Goal: Communication & Community: Participate in discussion

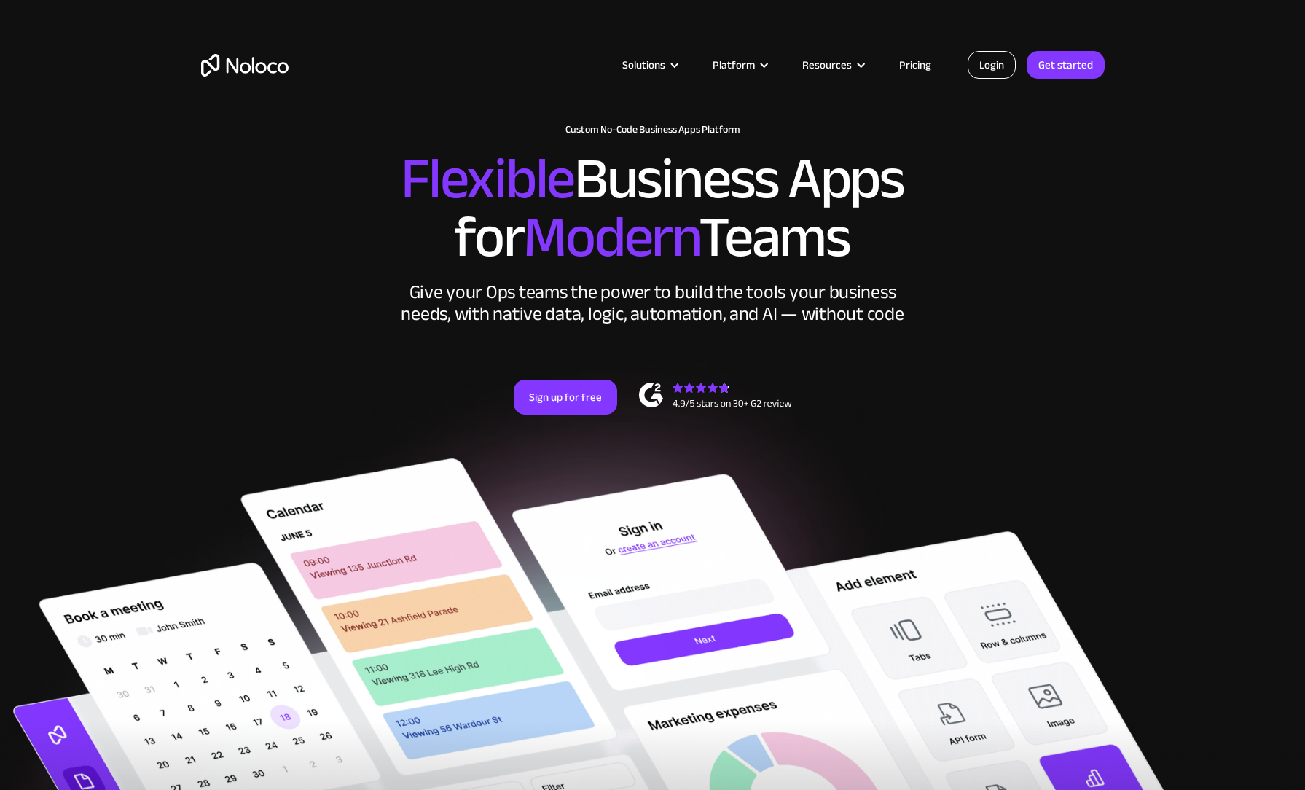
click at [991, 63] on link "Login" at bounding box center [992, 65] width 48 height 28
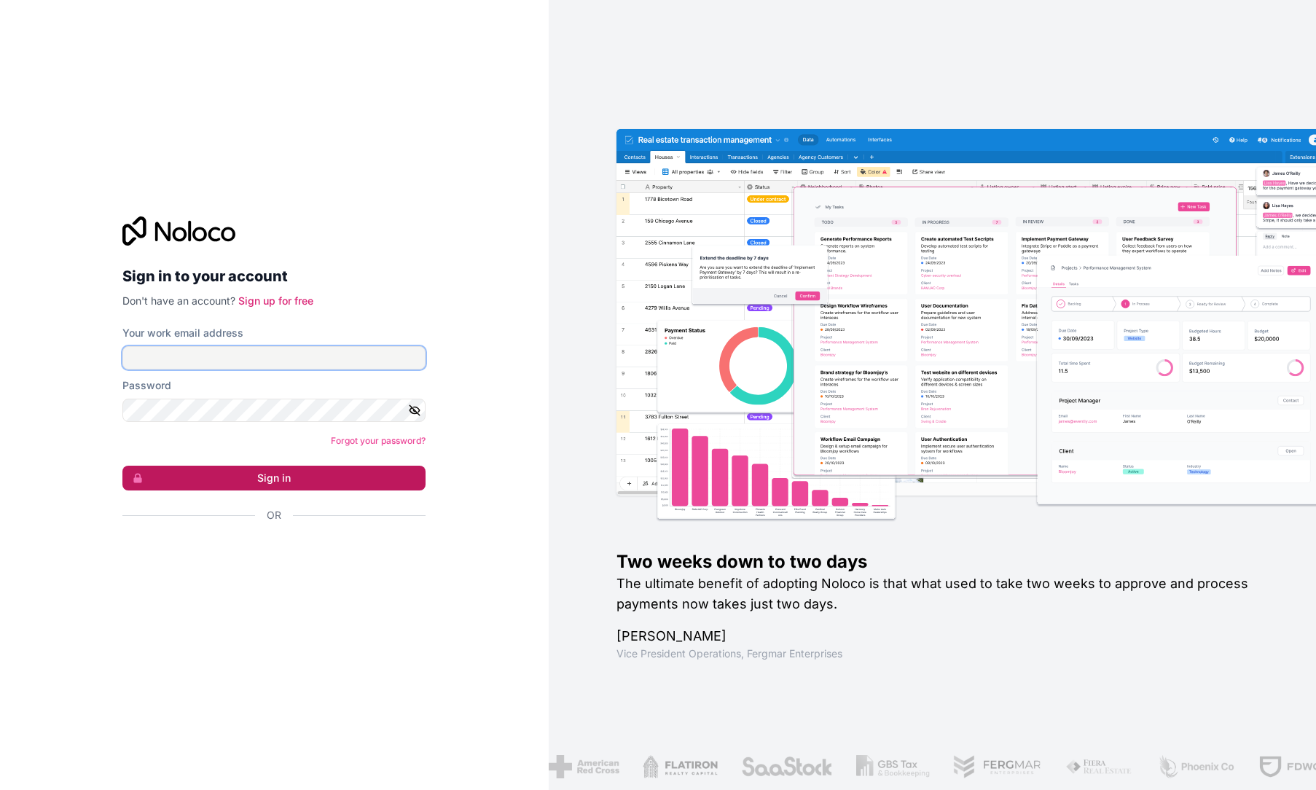
type input "[EMAIL_ADDRESS][DOMAIN_NAME]"
click at [257, 474] on button "Sign in" at bounding box center [273, 478] width 303 height 25
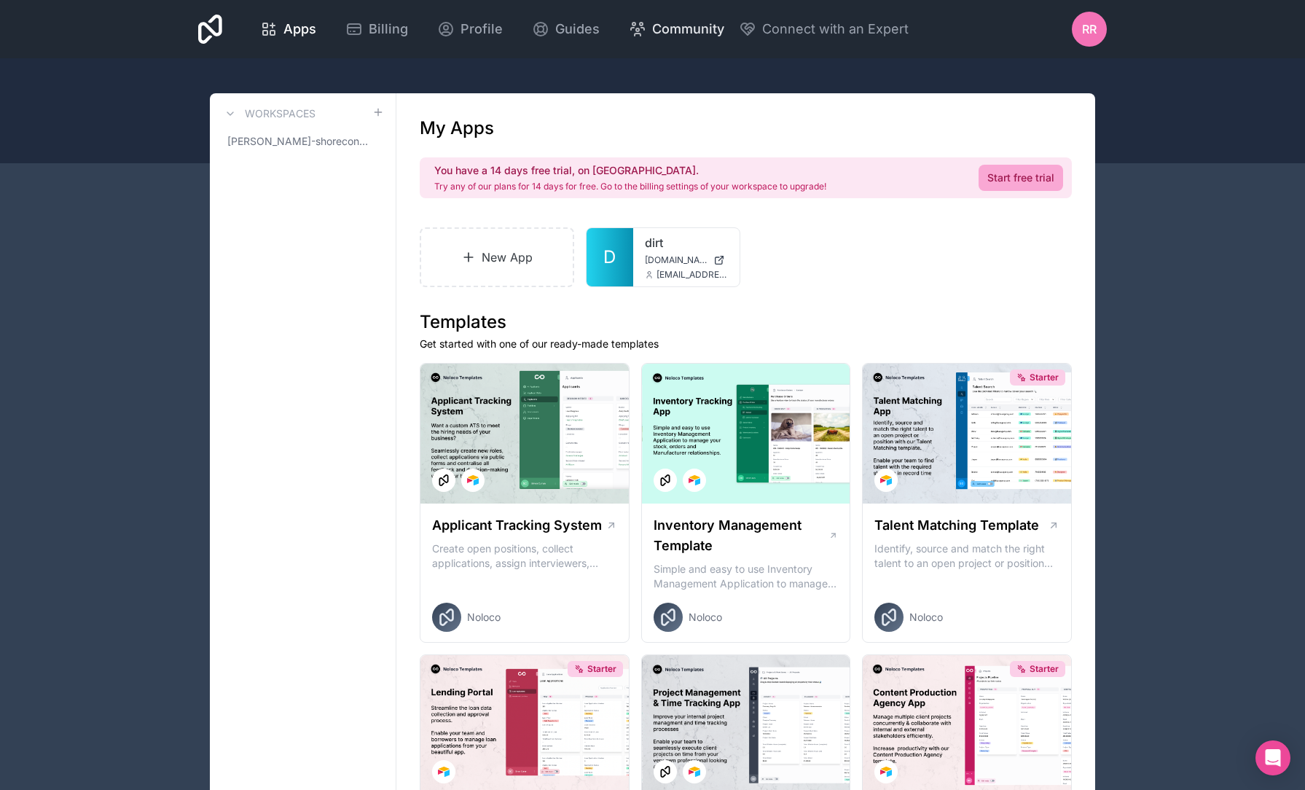
click at [705, 30] on span "Community" at bounding box center [688, 29] width 72 height 20
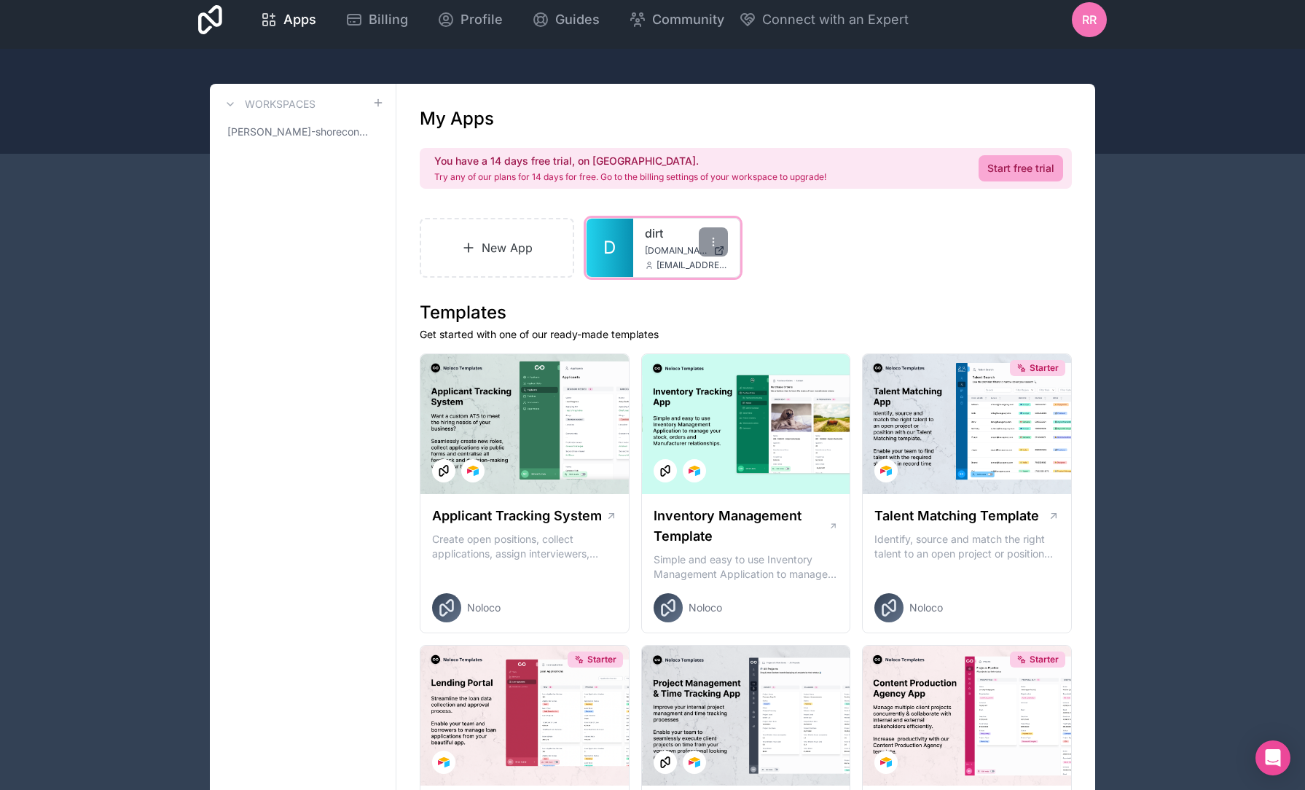
click at [691, 241] on link "dirt" at bounding box center [686, 232] width 83 height 17
